Goal: Task Accomplishment & Management: Complete application form

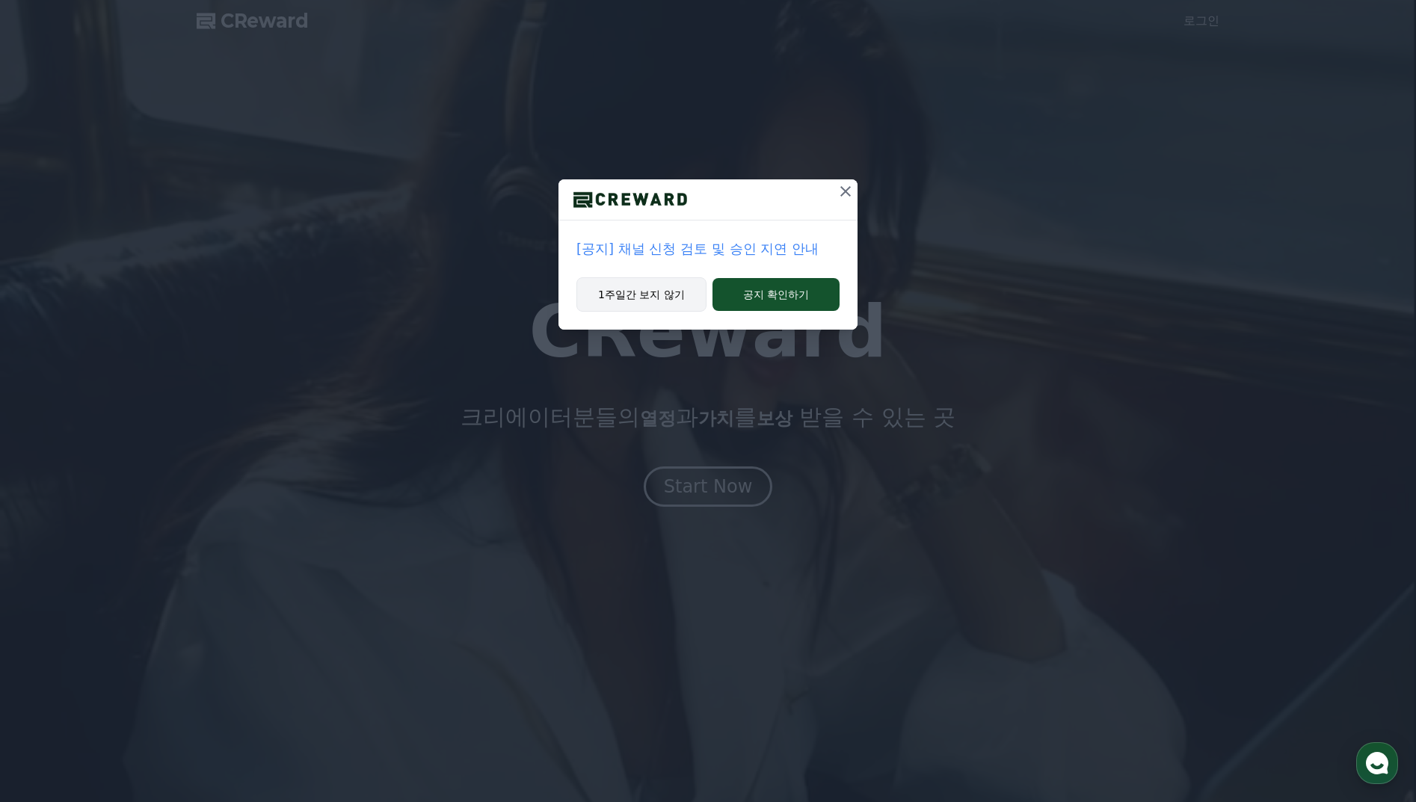
click at [665, 299] on button "1주일간 보지 않기" at bounding box center [641, 294] width 130 height 34
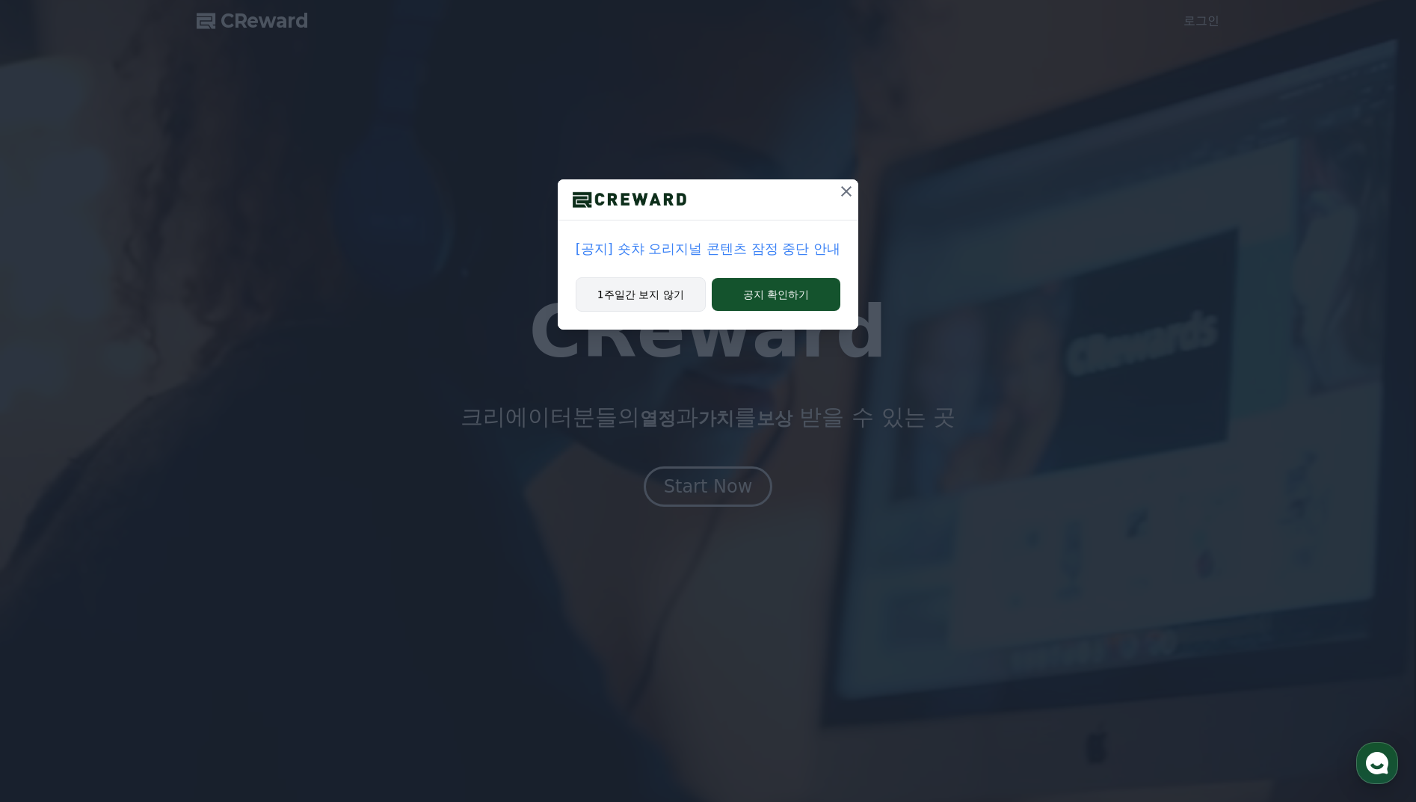
click at [666, 296] on button "1주일간 보지 않기" at bounding box center [641, 294] width 130 height 34
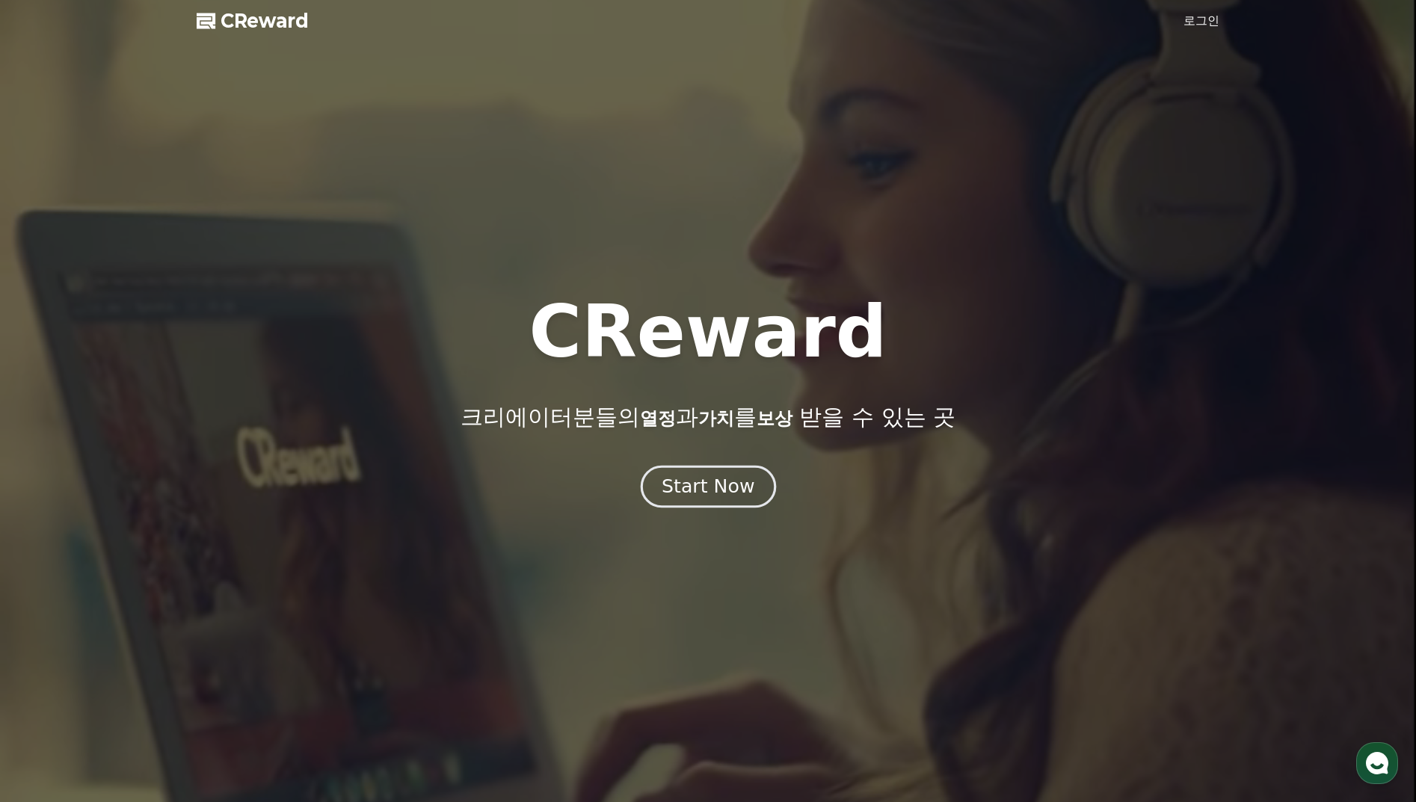
click at [733, 485] on div "Start Now" at bounding box center [708, 486] width 93 height 25
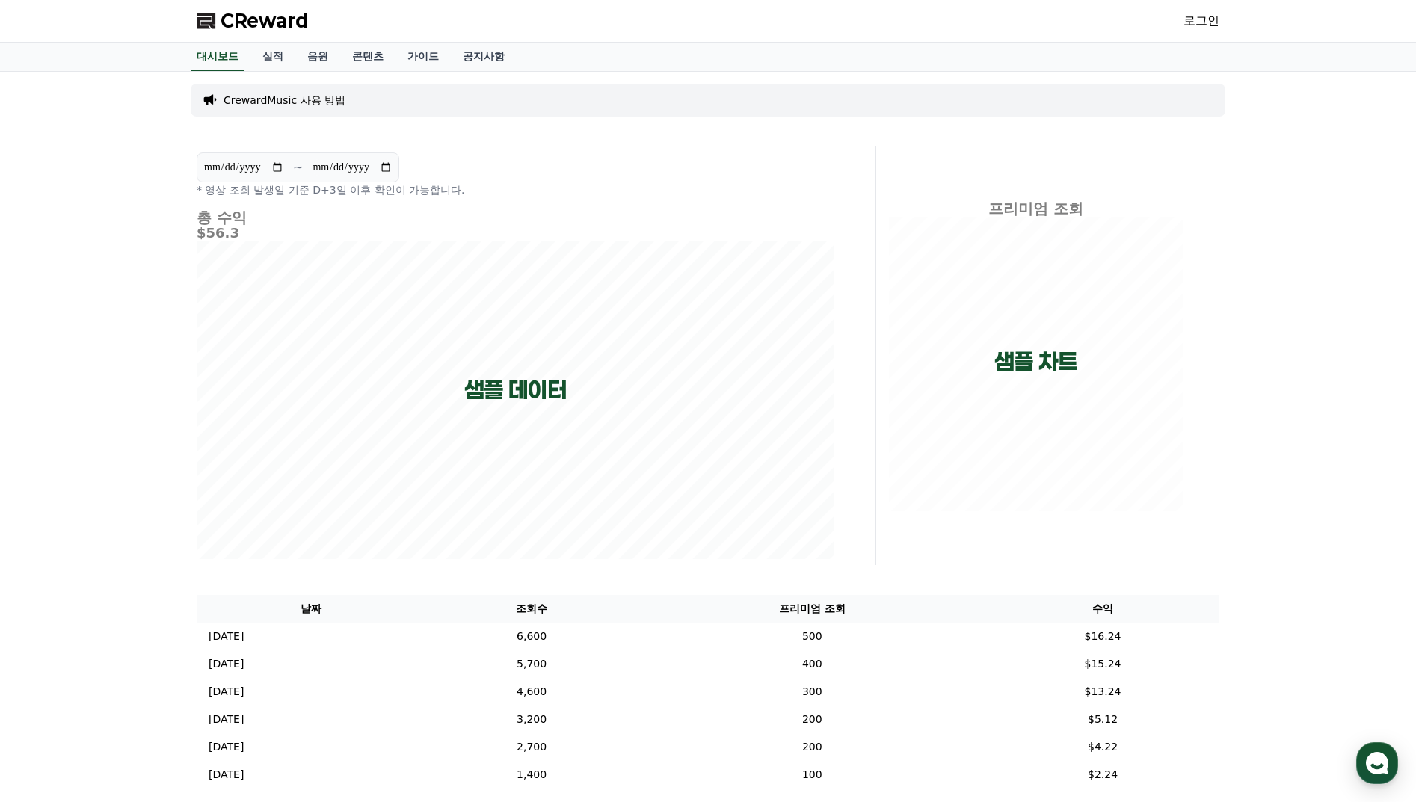
click at [304, 99] on p "CrewardMusic 사용 방법" at bounding box center [285, 100] width 122 height 15
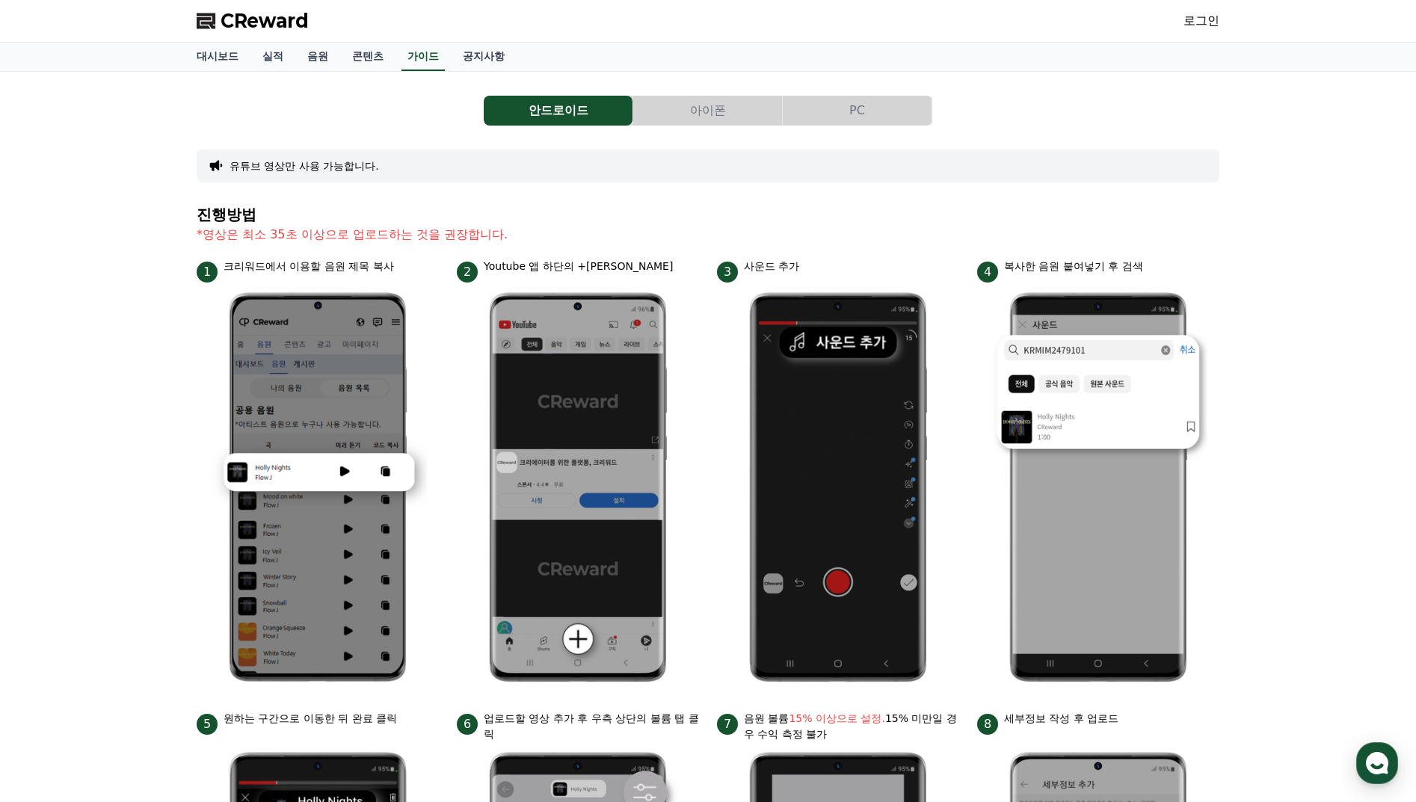
click at [717, 112] on button "아이폰" at bounding box center [707, 111] width 149 height 30
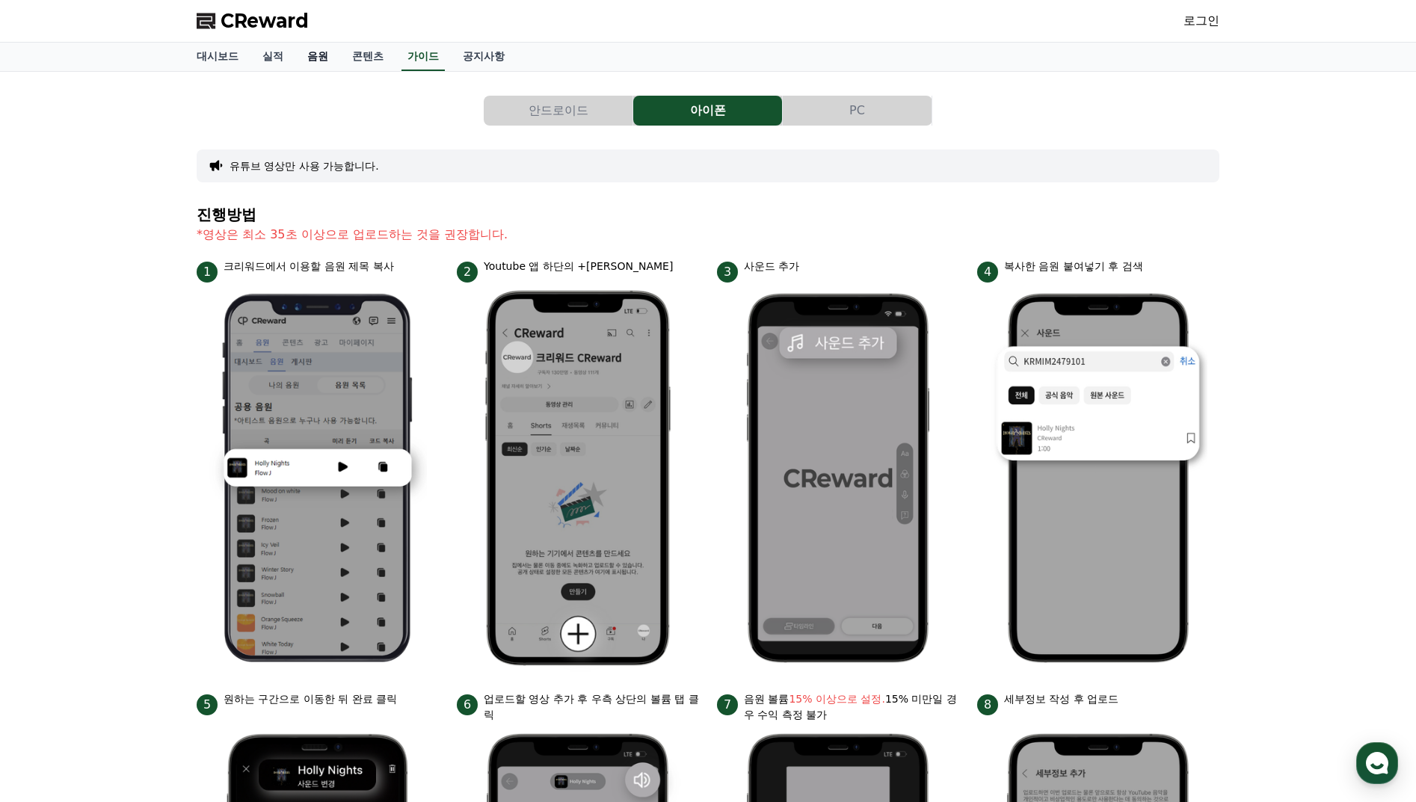
click at [314, 57] on link "음원" at bounding box center [317, 57] width 45 height 28
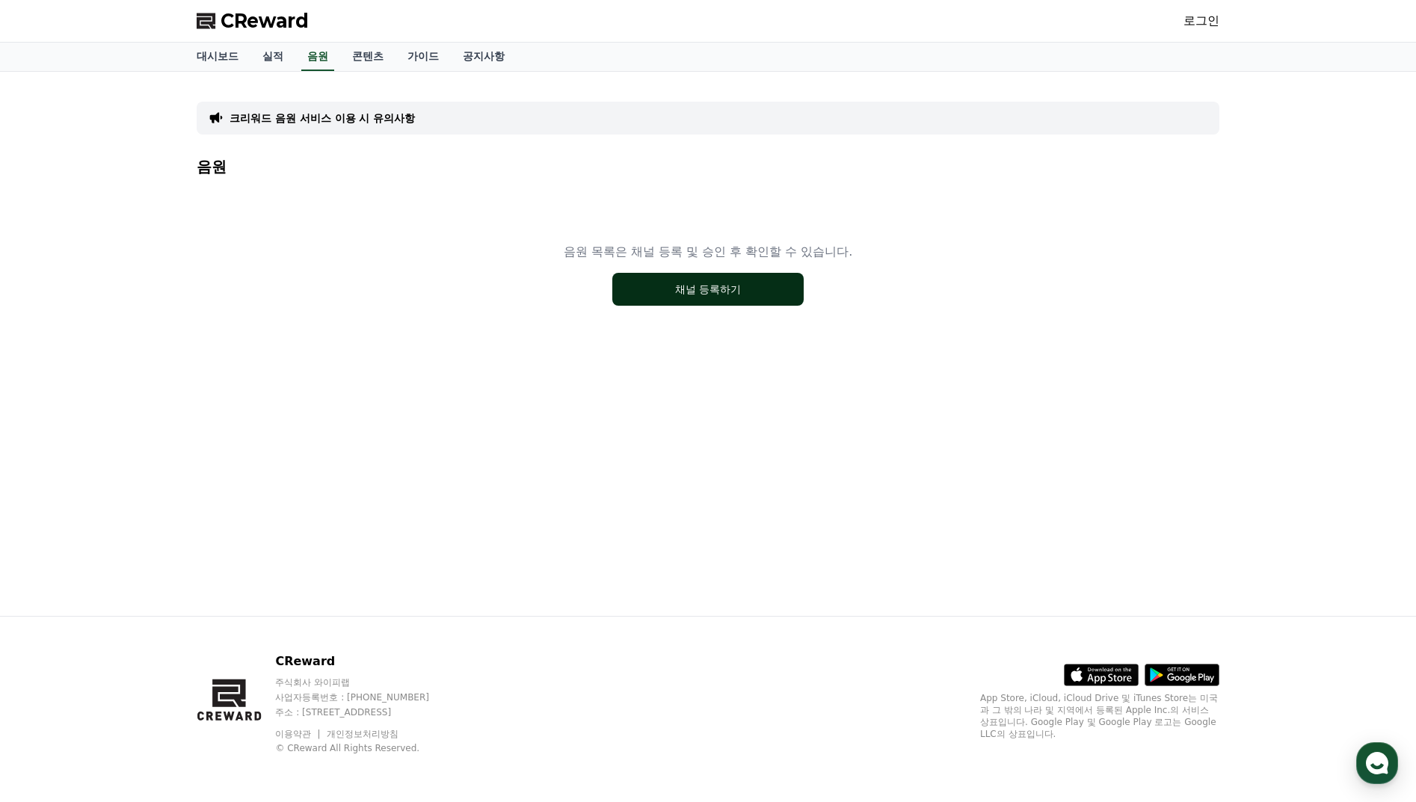
click at [706, 296] on button "채널 등록하기" at bounding box center [707, 289] width 191 height 33
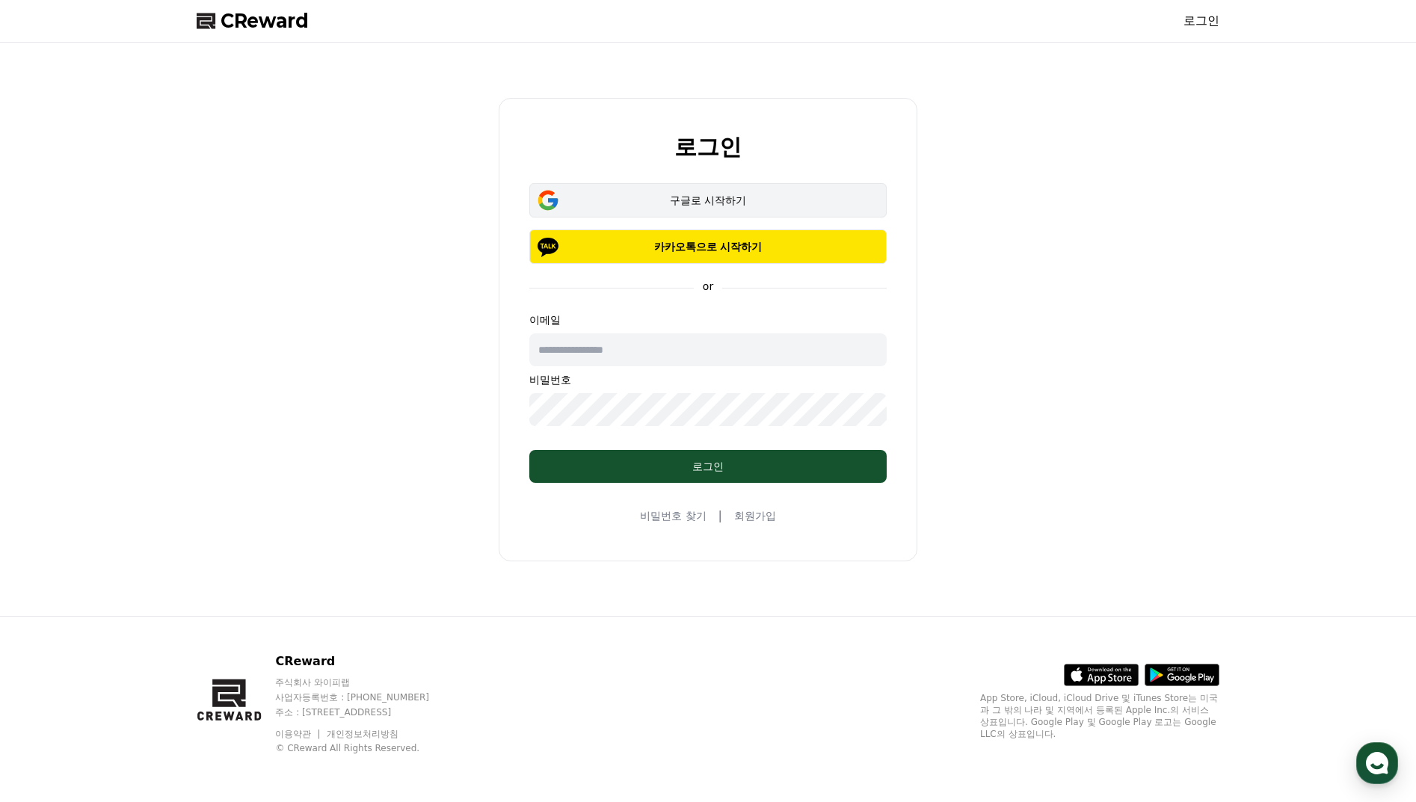
click at [710, 200] on div "구글로 시작하기" at bounding box center [708, 200] width 314 height 15
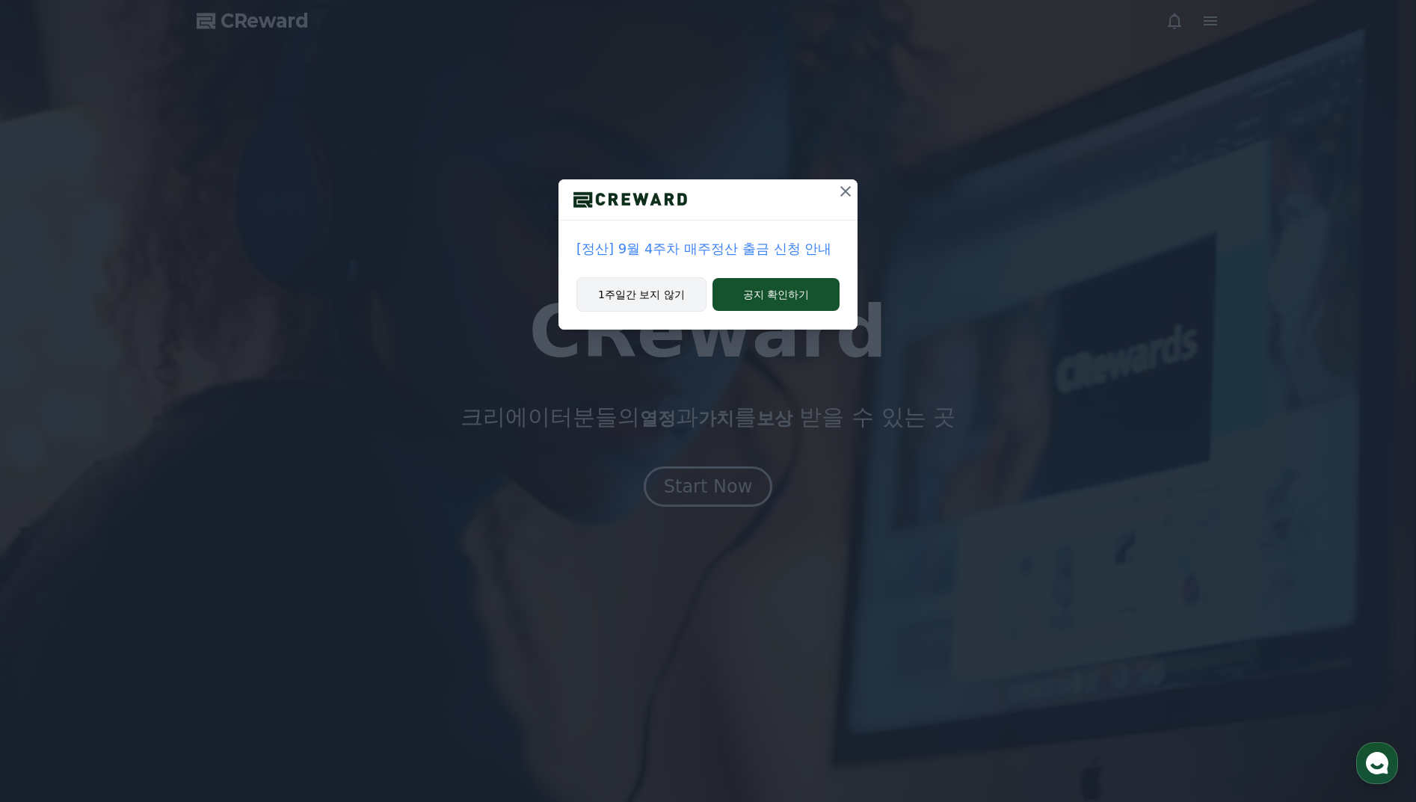
click at [632, 291] on button "1주일간 보지 않기" at bounding box center [641, 294] width 130 height 34
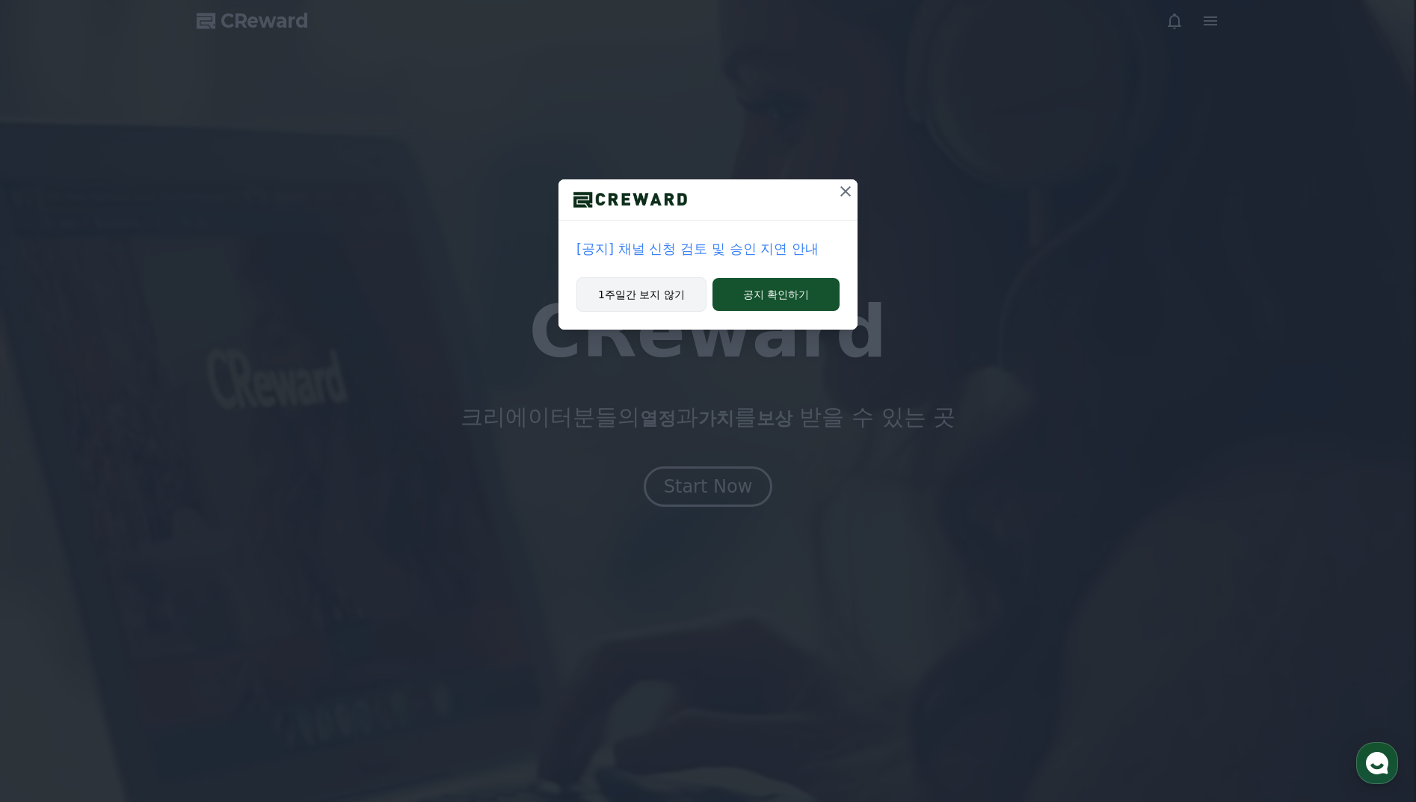
click at [644, 294] on button "1주일간 보지 않기" at bounding box center [641, 294] width 130 height 34
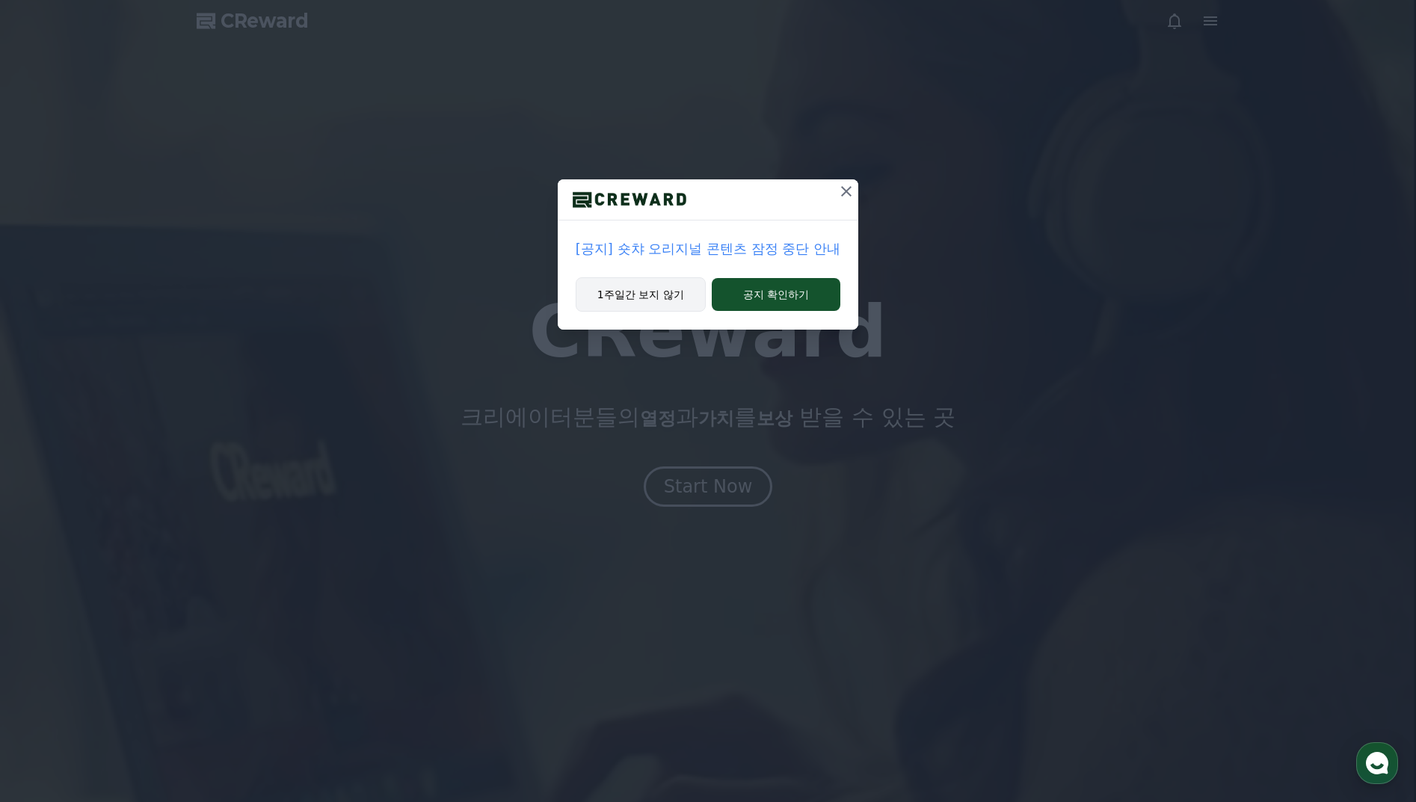
click at [654, 293] on button "1주일간 보지 않기" at bounding box center [641, 294] width 130 height 34
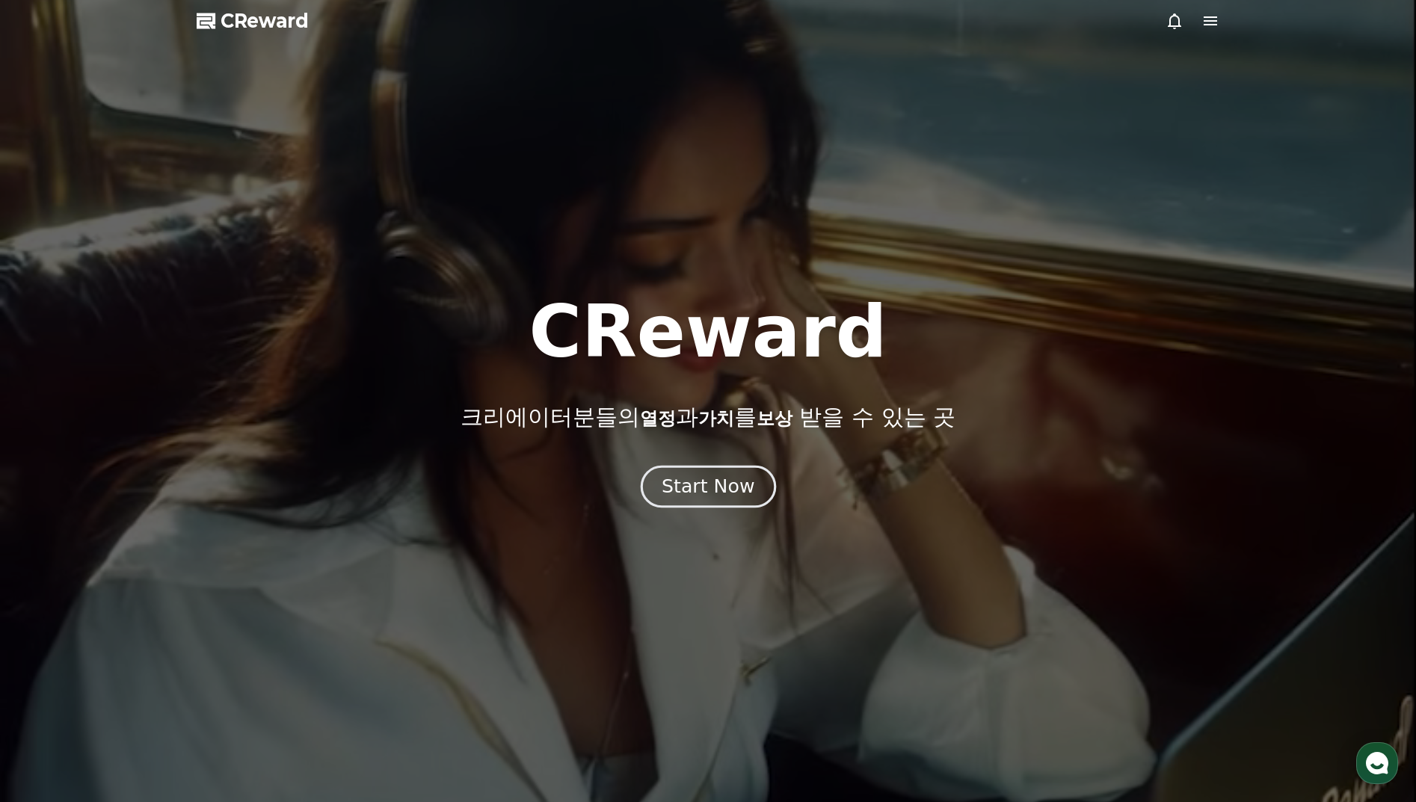
click at [722, 488] on div "Start Now" at bounding box center [708, 486] width 93 height 25
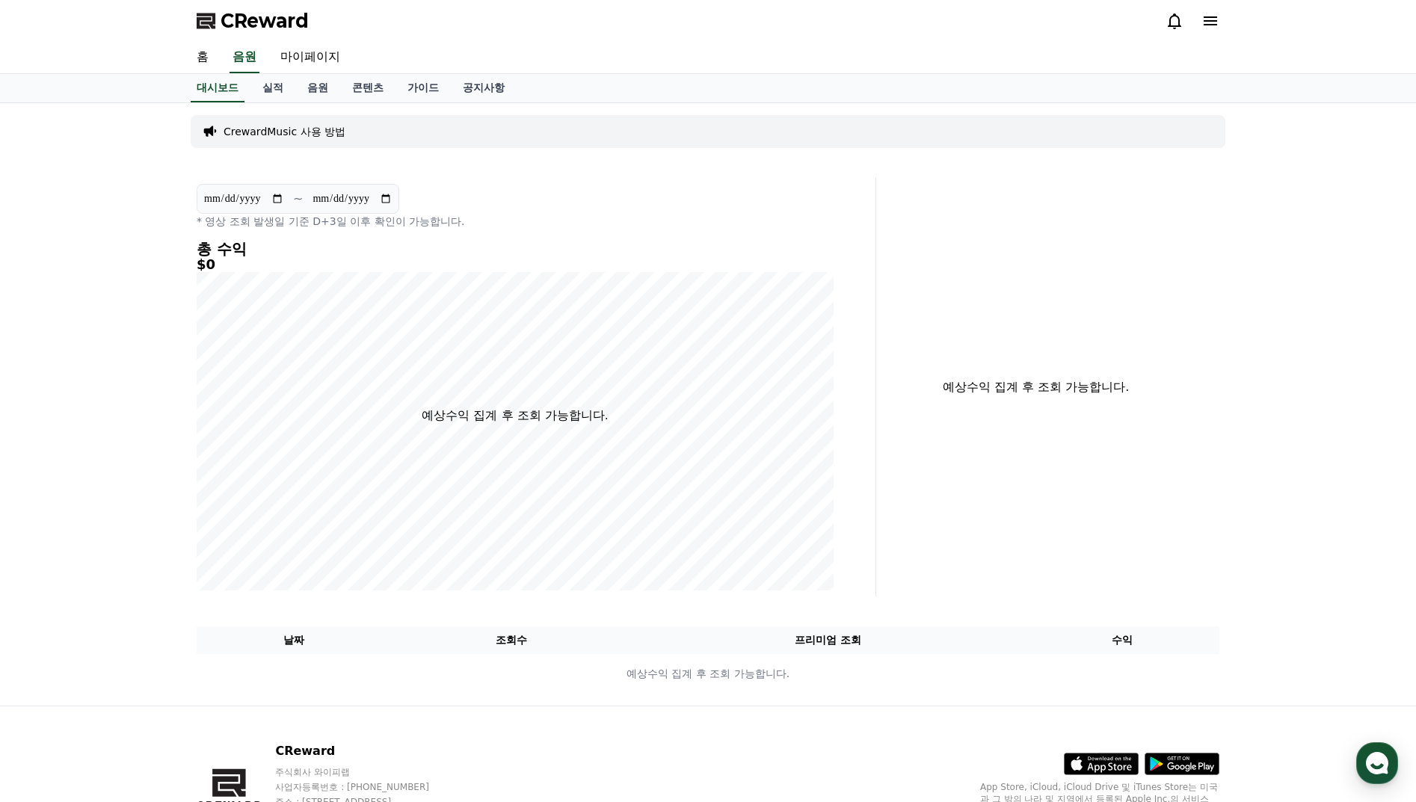
click at [333, 132] on p "CrewardMusic 사용 방법" at bounding box center [285, 131] width 122 height 15
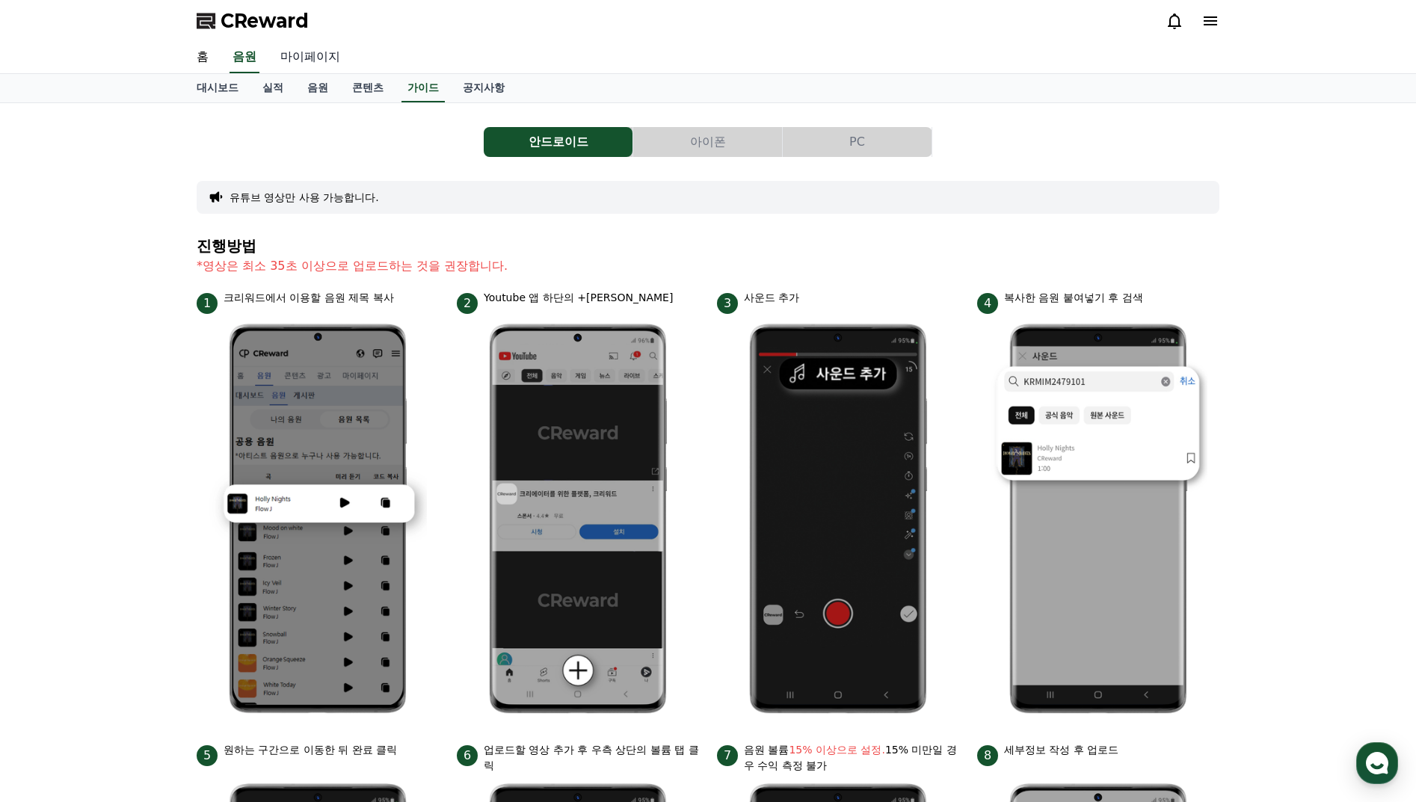
click at [289, 58] on link "마이페이지" at bounding box center [310, 57] width 84 height 31
select select "**********"
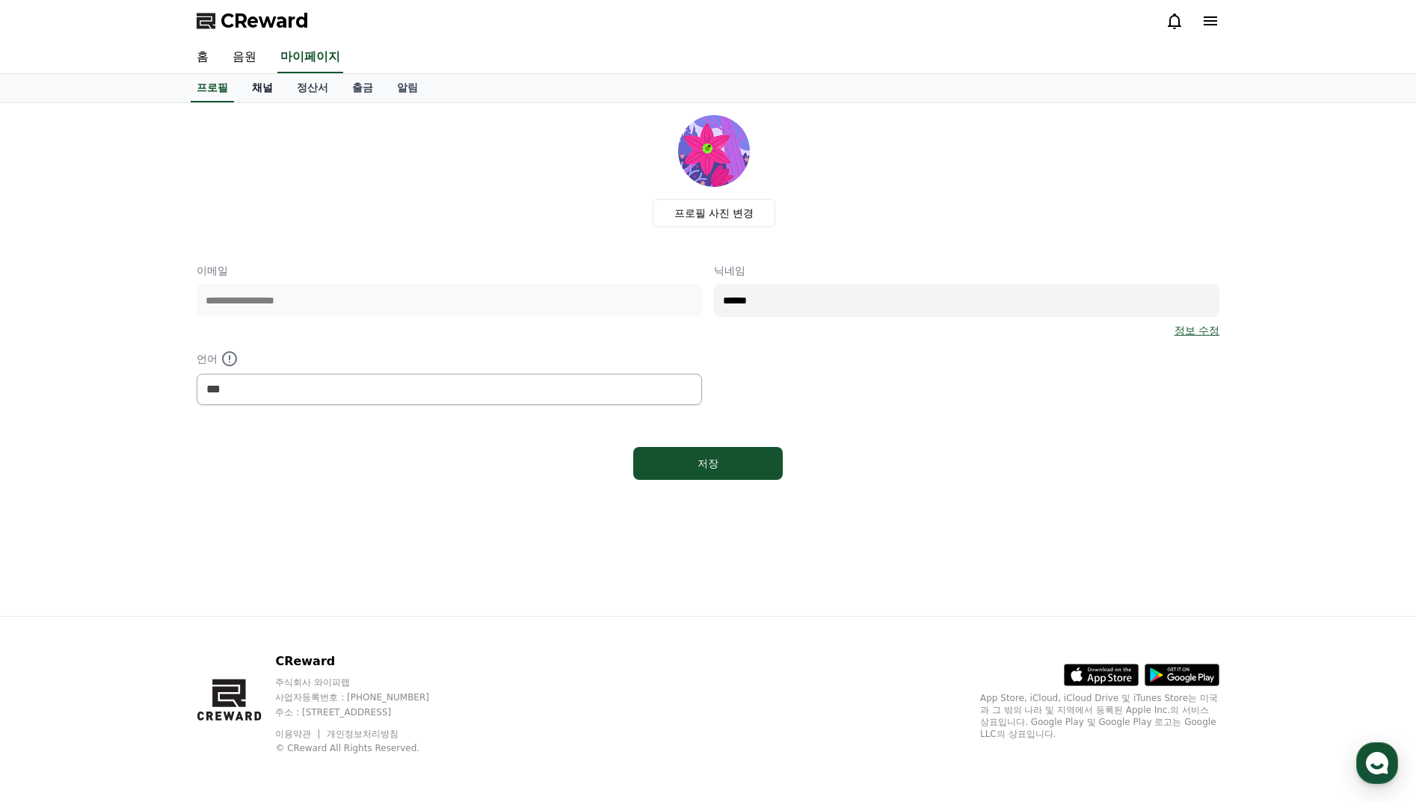
click at [256, 87] on link "채널" at bounding box center [262, 88] width 45 height 28
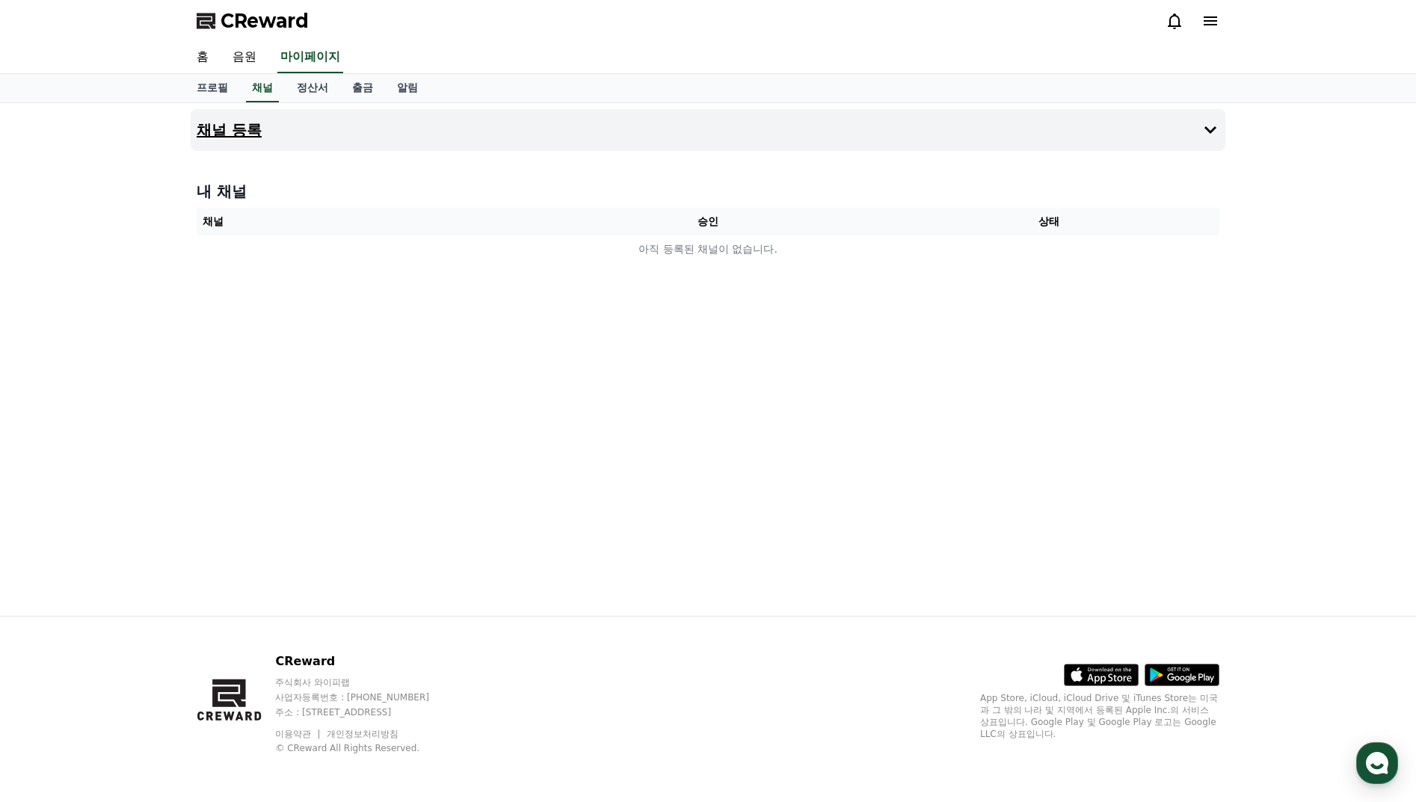
click at [235, 132] on h4 "채널 등록" at bounding box center [229, 130] width 65 height 16
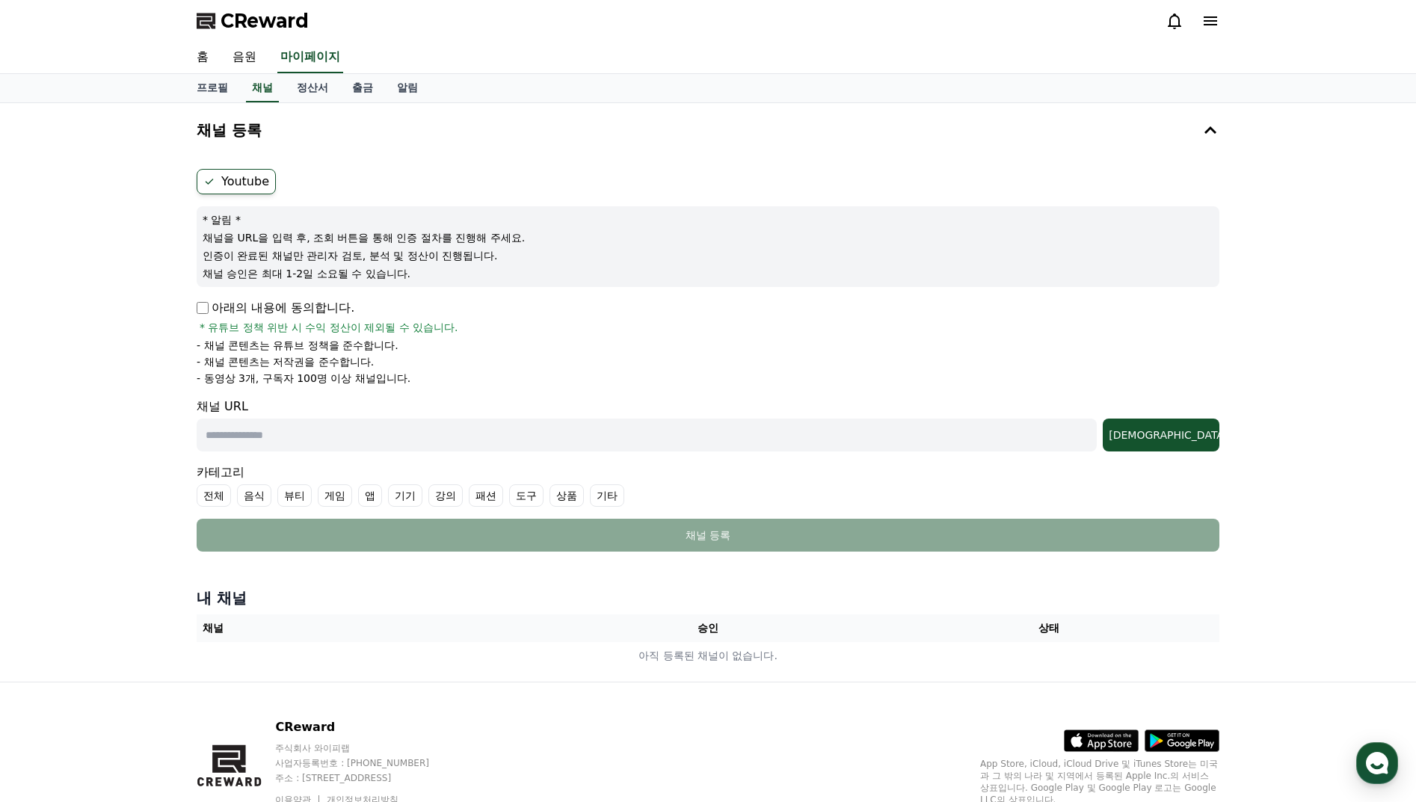
click at [387, 429] on input "text" at bounding box center [647, 435] width 900 height 33
paste input "**********"
type input "**********"
click at [1177, 434] on div "[DEMOGRAPHIC_DATA]" at bounding box center [1161, 435] width 105 height 15
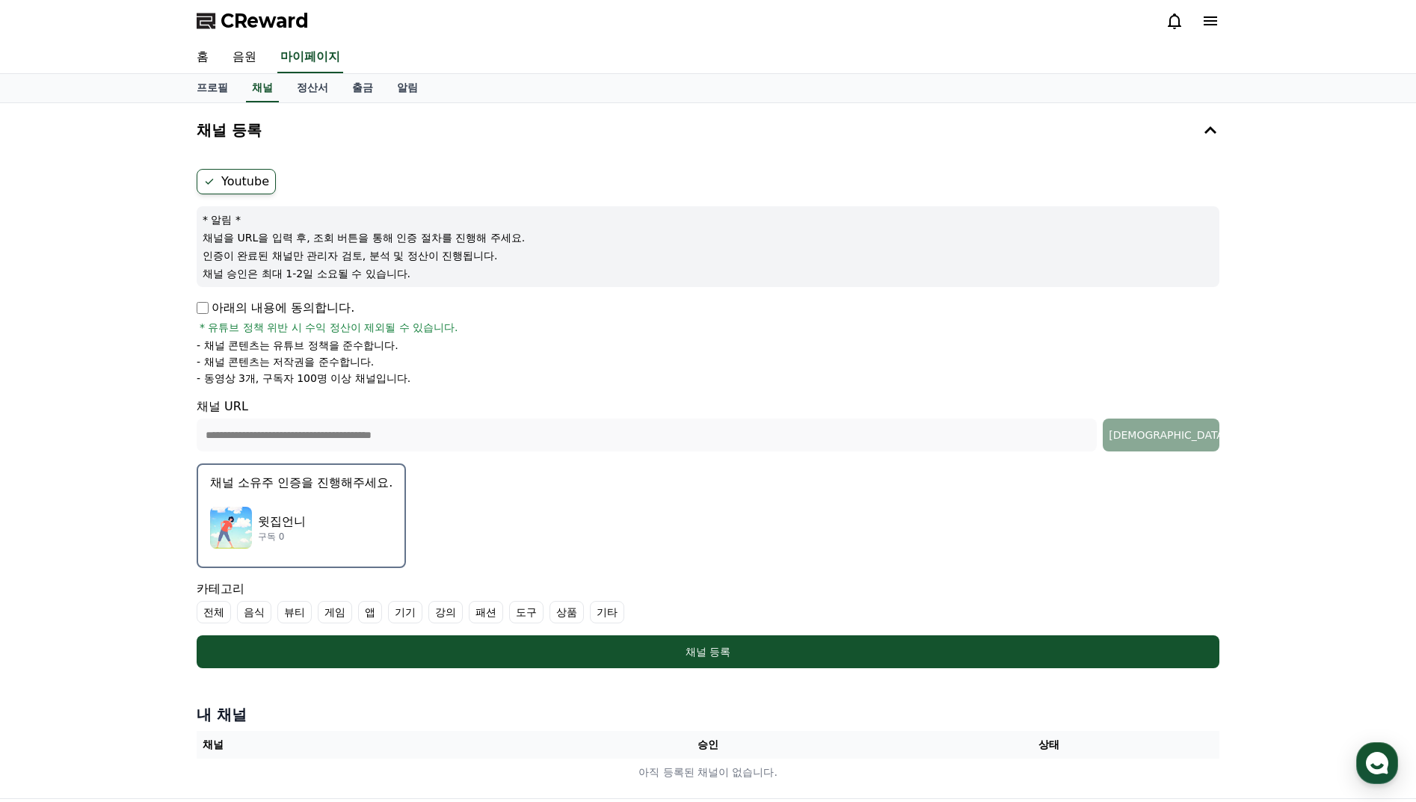
click at [295, 523] on p "윗집언니" at bounding box center [282, 522] width 48 height 18
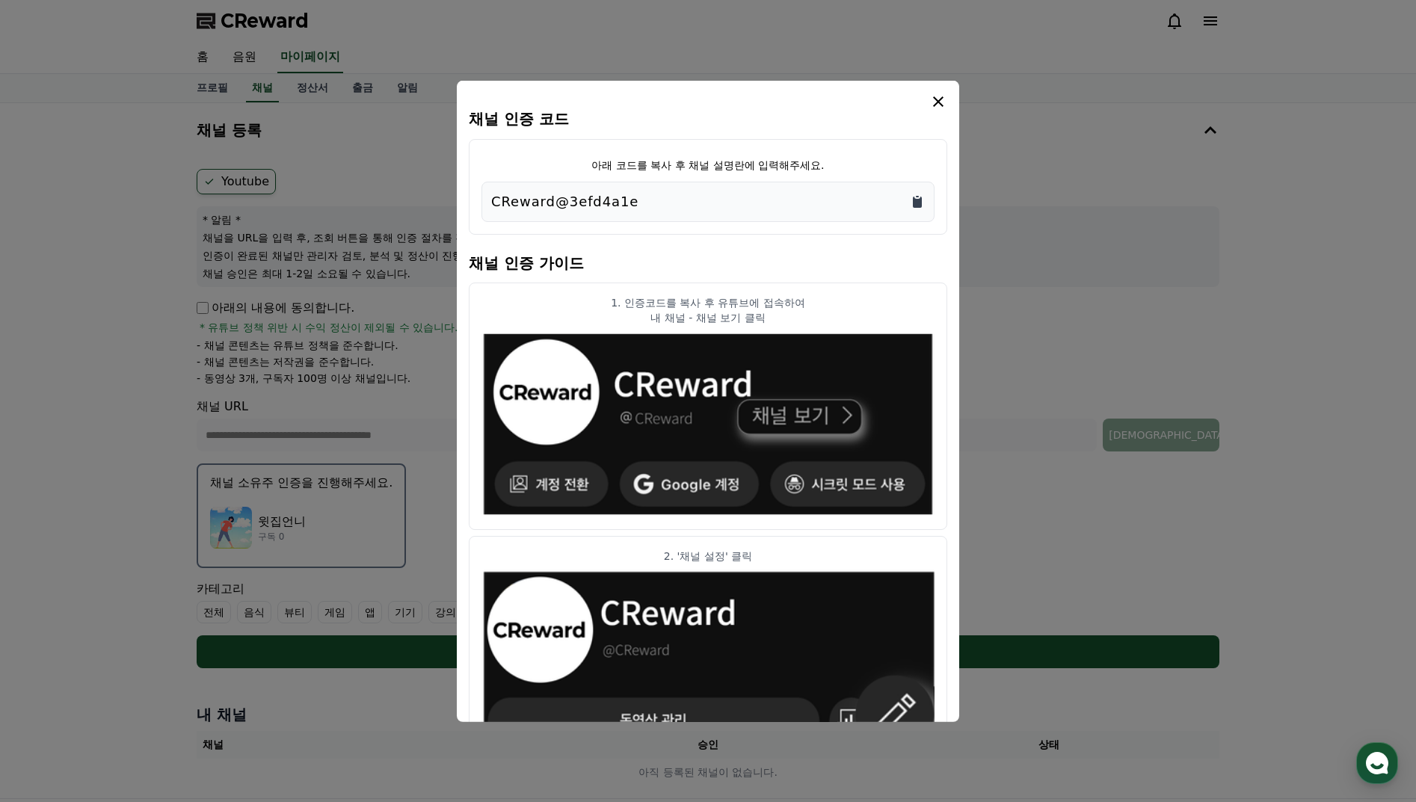
click at [920, 203] on icon "Copy to clipboard" at bounding box center [917, 201] width 9 height 11
click at [918, 200] on icon "Copy to clipboard" at bounding box center [917, 201] width 9 height 11
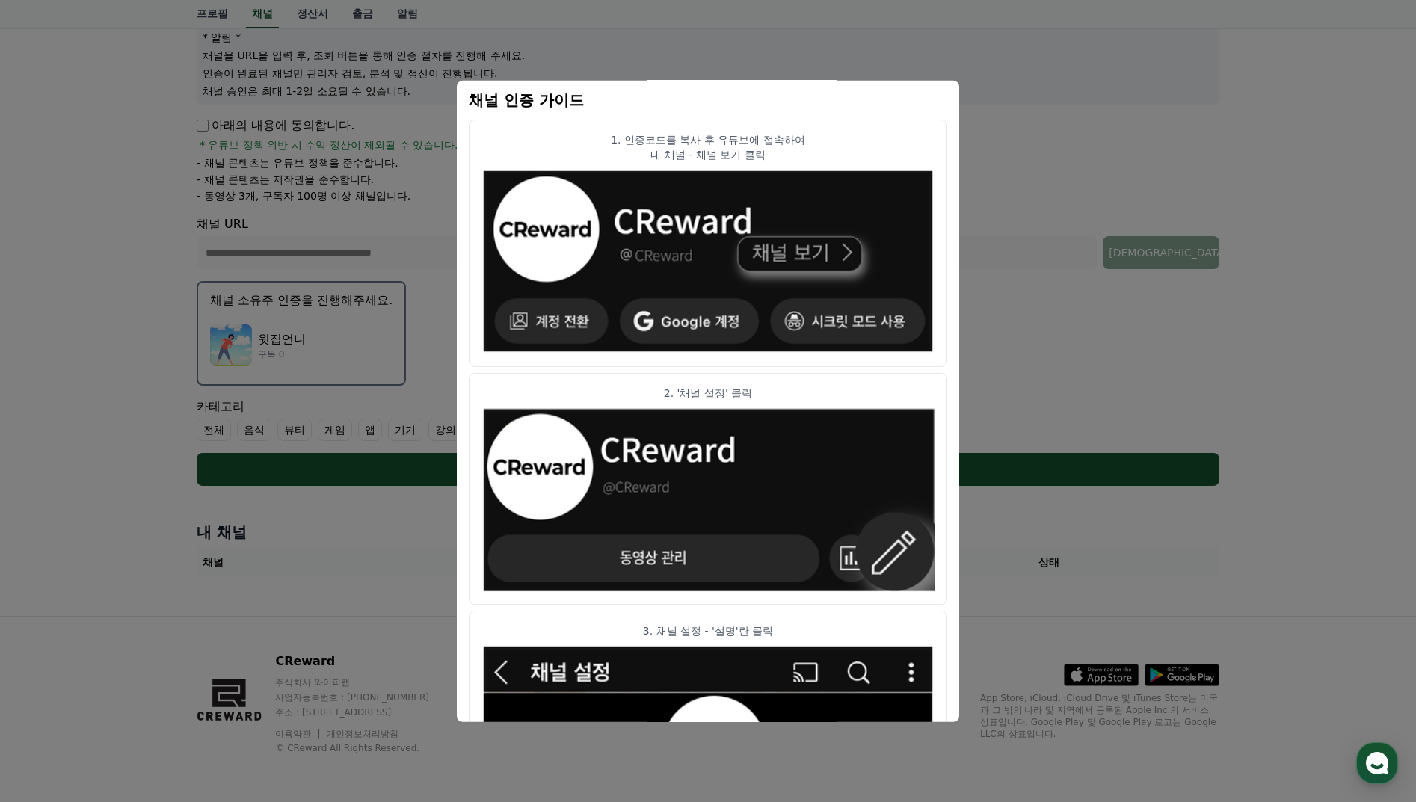
scroll to position [153, 0]
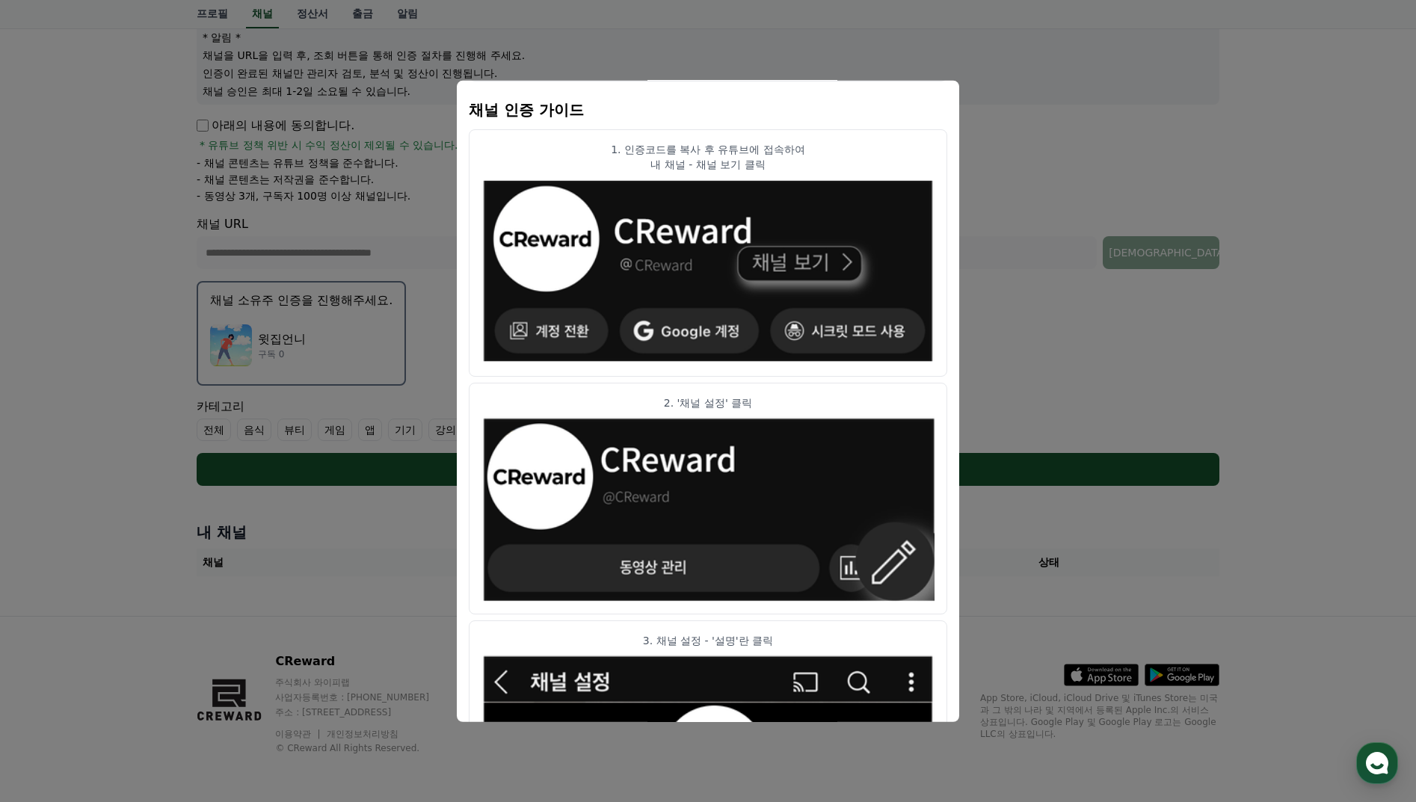
click at [1139, 388] on button "close modal" at bounding box center [708, 401] width 1416 height 802
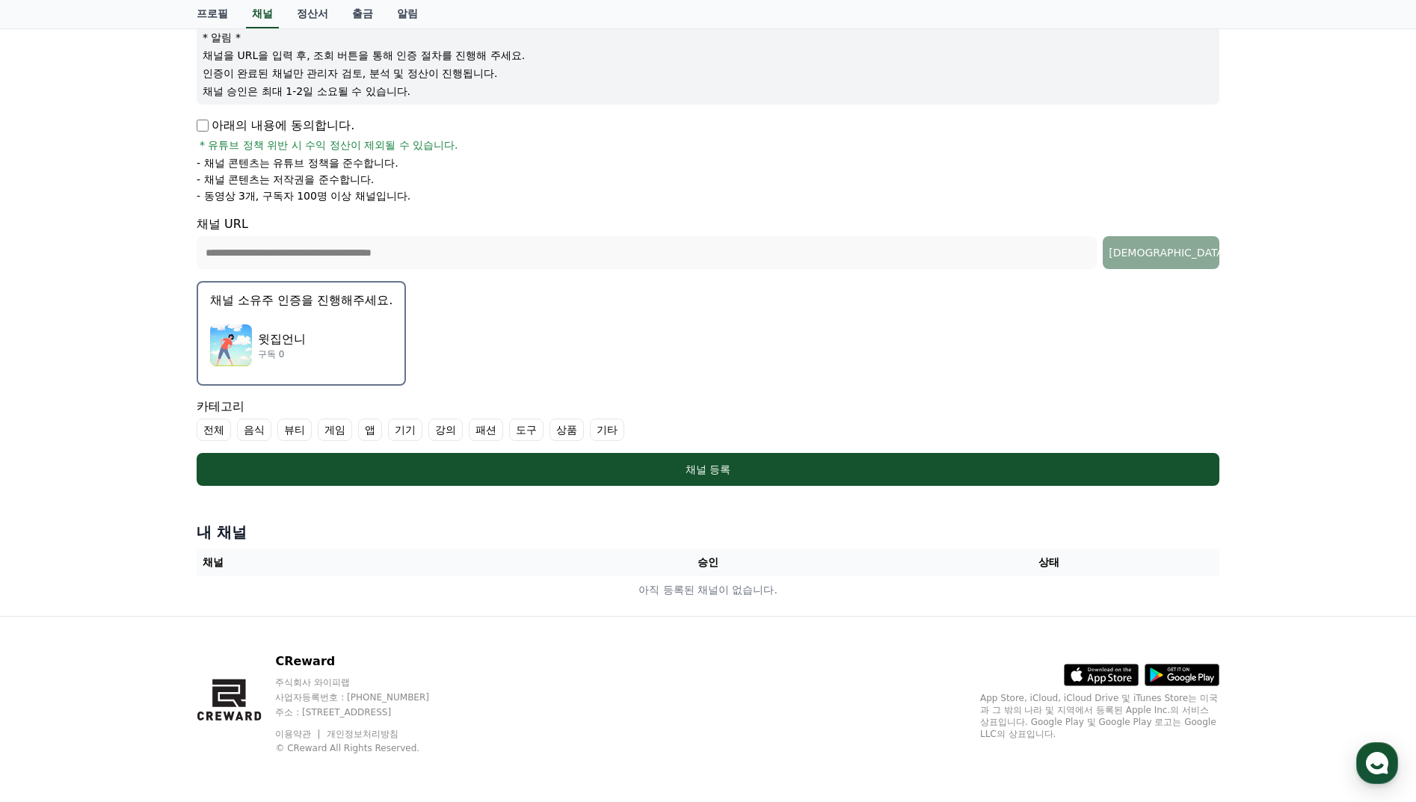
scroll to position [0, 0]
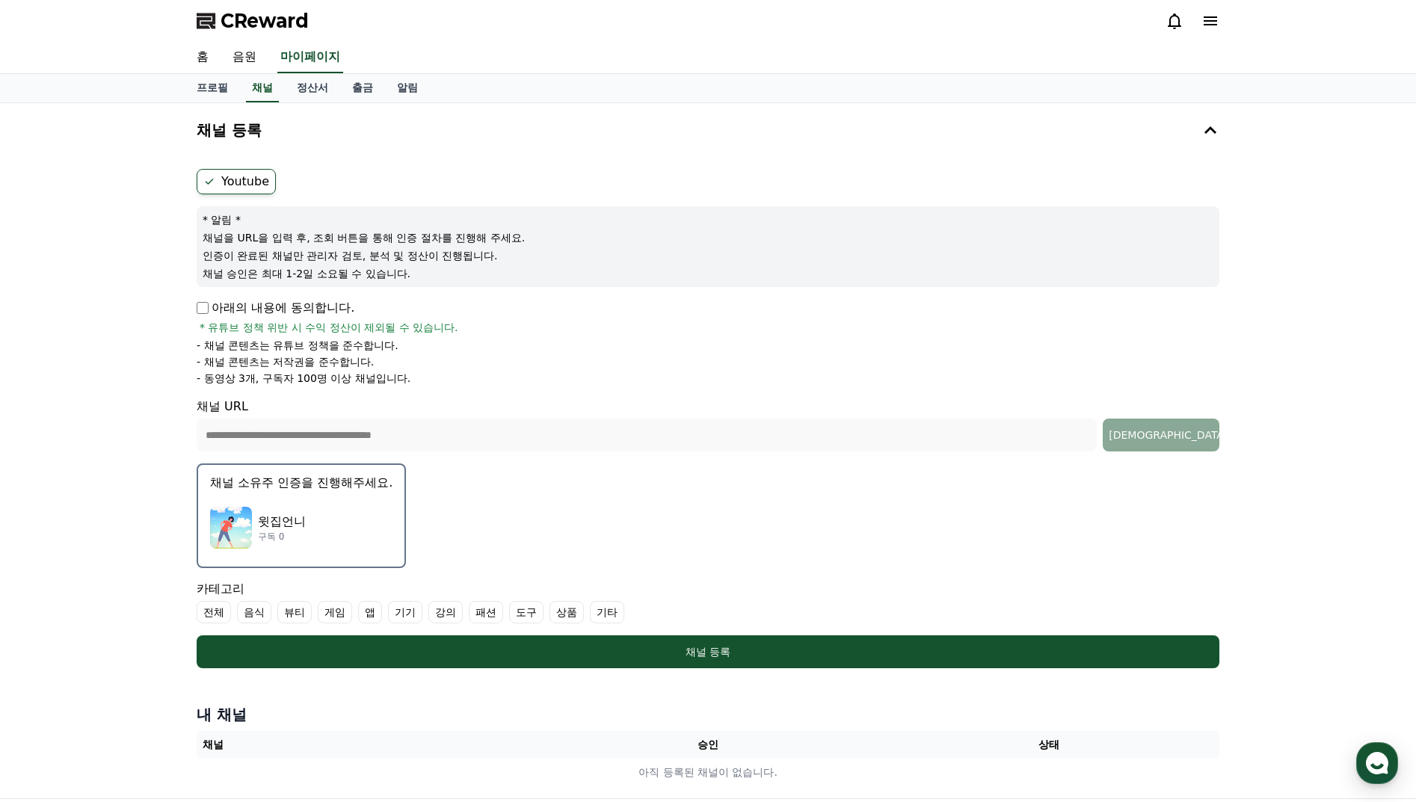
click at [1210, 19] on icon at bounding box center [1210, 21] width 18 height 18
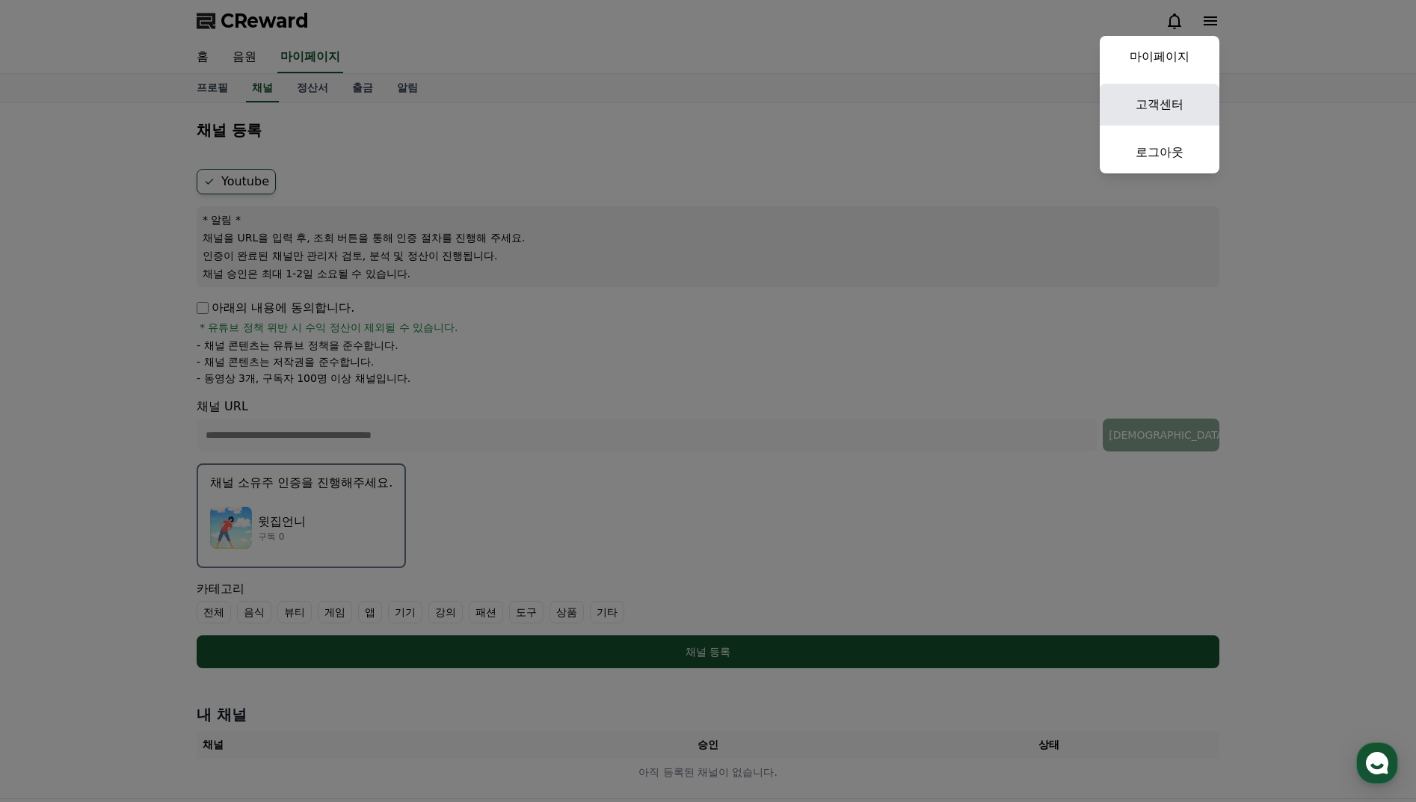
click at [1164, 105] on link "고객센터" at bounding box center [1160, 105] width 120 height 42
